Goal: Transaction & Acquisition: Purchase product/service

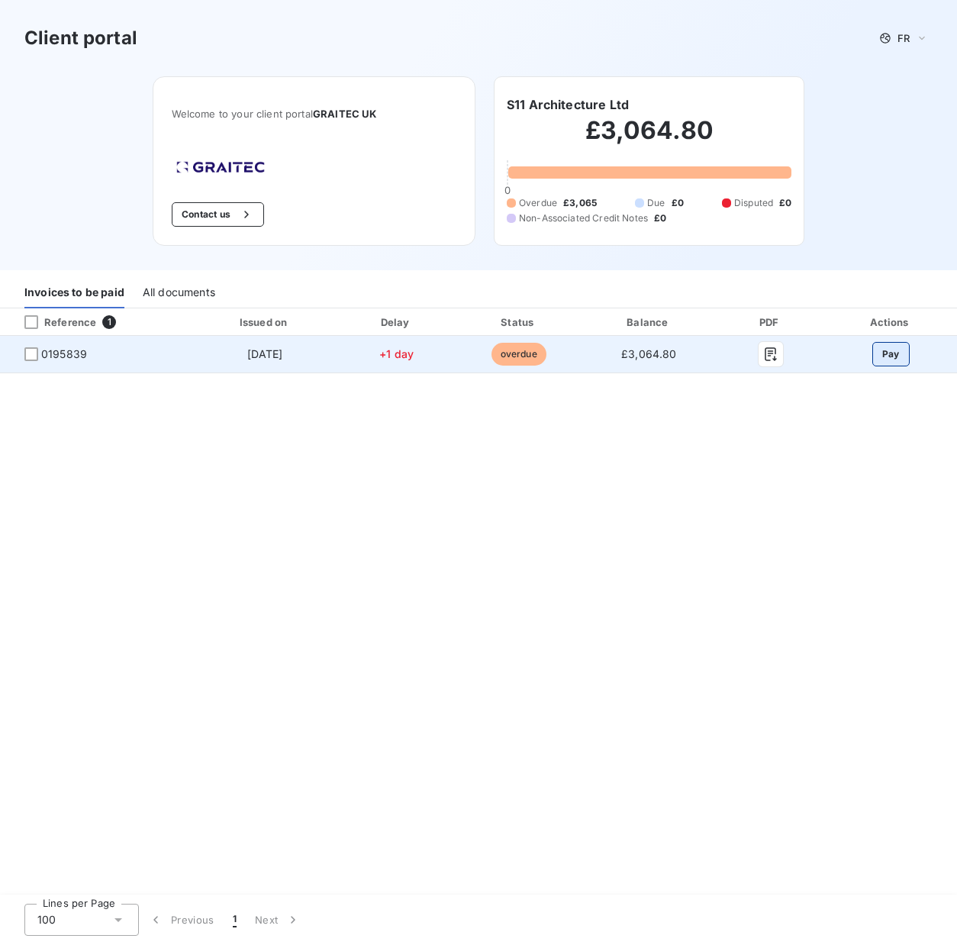
click at [896, 356] on button "Pay" at bounding box center [891, 354] width 37 height 24
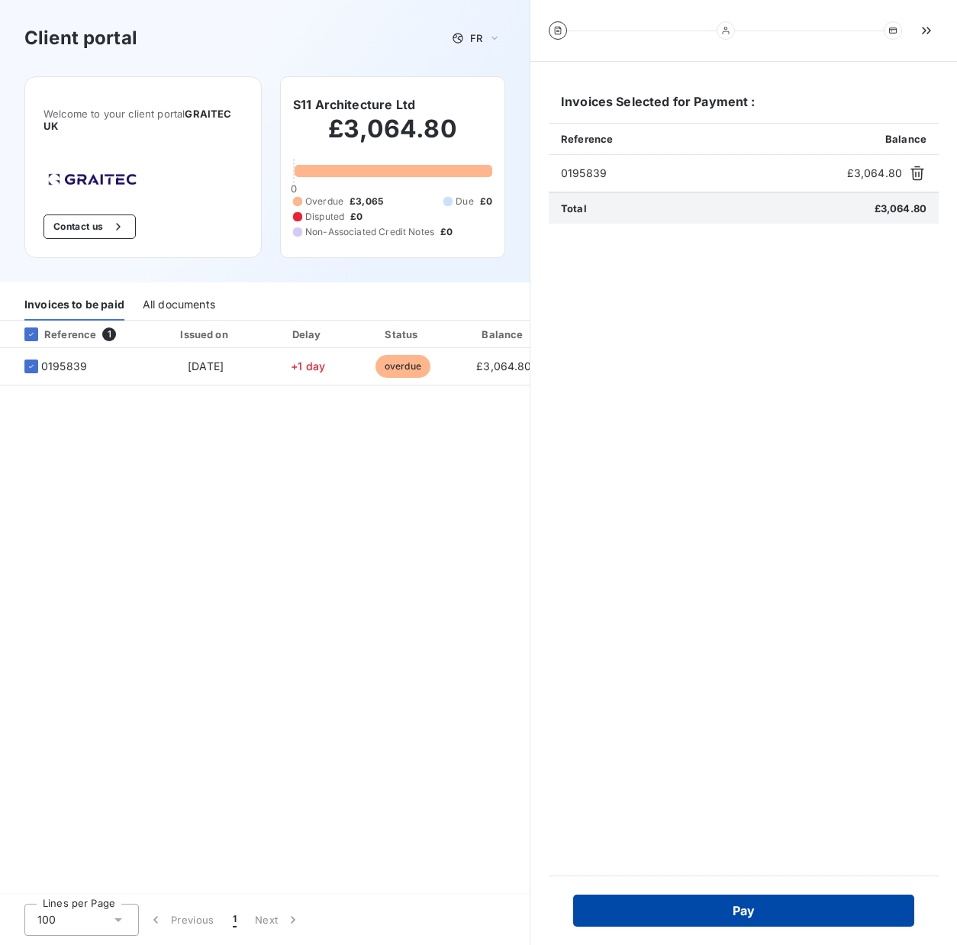
click at [735, 901] on button "Pay" at bounding box center [743, 911] width 341 height 32
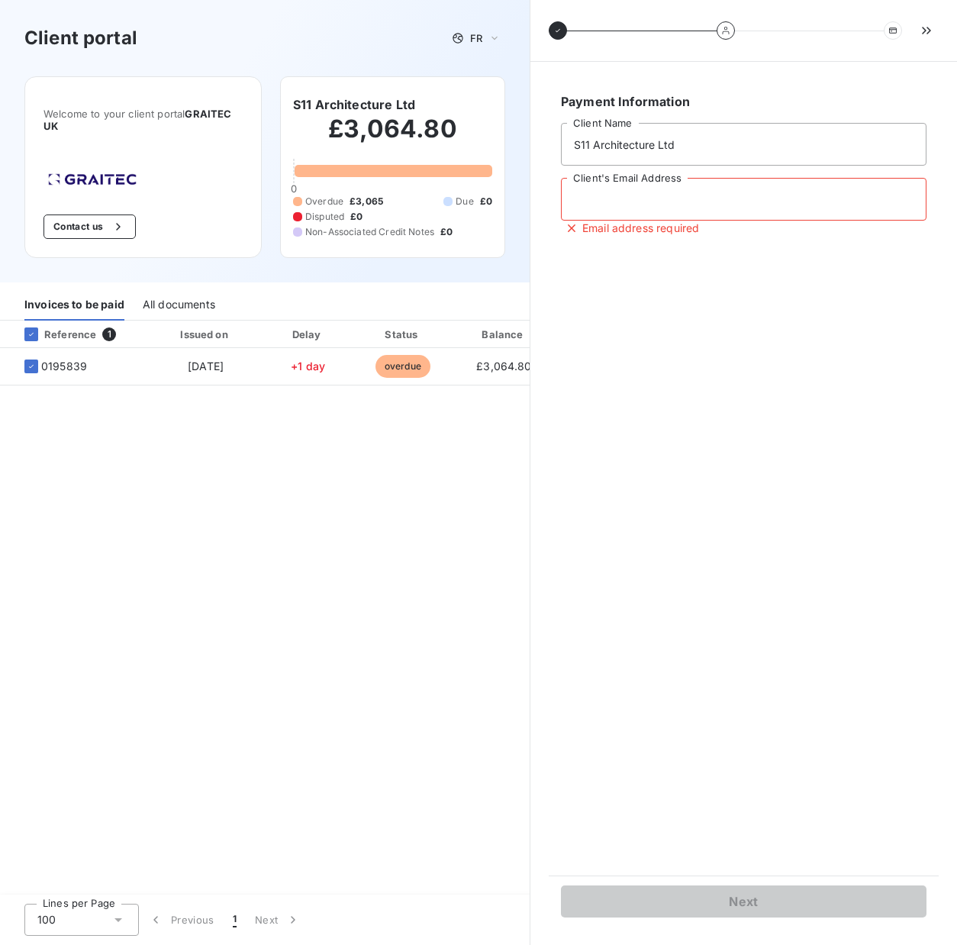
click at [706, 209] on input "Client's Email Address" at bounding box center [744, 199] width 366 height 43
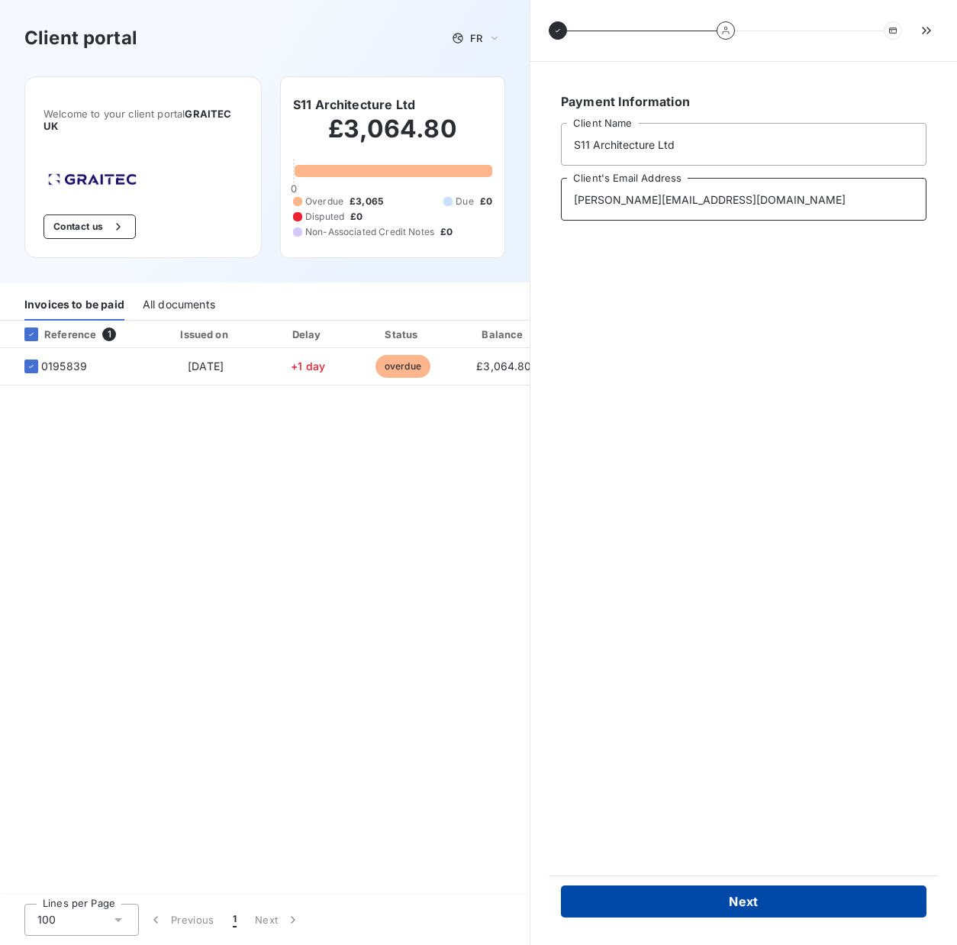
type input "[PERSON_NAME][EMAIL_ADDRESS][DOMAIN_NAME]"
click at [744, 899] on button "Next" at bounding box center [744, 902] width 366 height 32
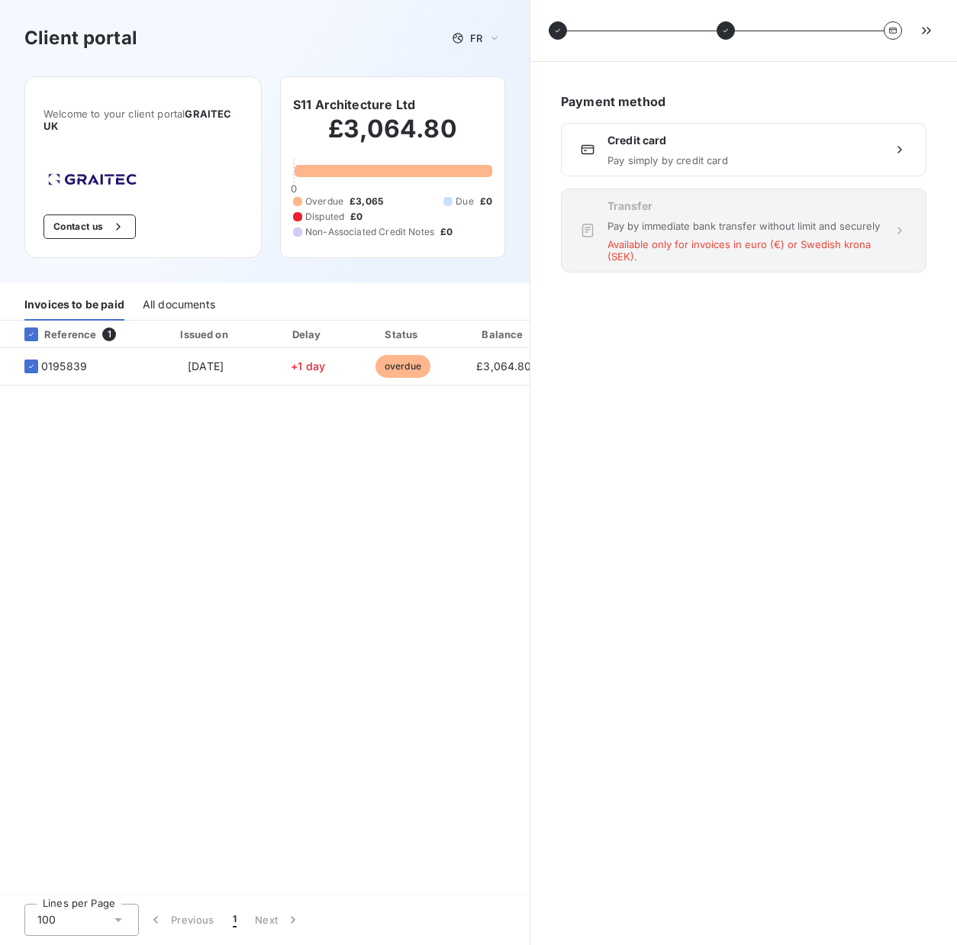
click at [777, 450] on div "Payment method Transfer Pay by immediate bank transfer without limit and secure…" at bounding box center [744, 503] width 390 height 847
click at [732, 148] on div "Credit card Pay simply by credit card" at bounding box center [744, 150] width 273 height 34
